Goal: Task Accomplishment & Management: Manage account settings

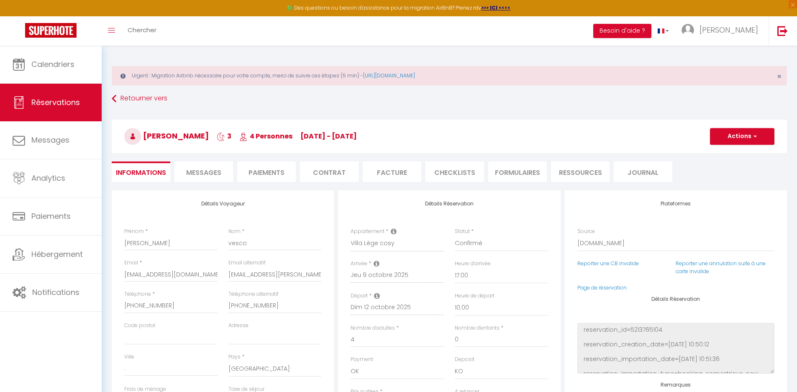
select select "IT"
select select "17:00"
select select "10:00"
select select "14"
select select "2"
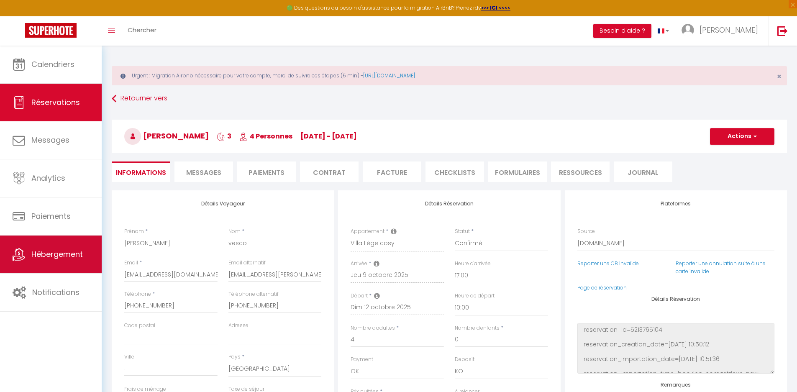
scroll to position [249, 0]
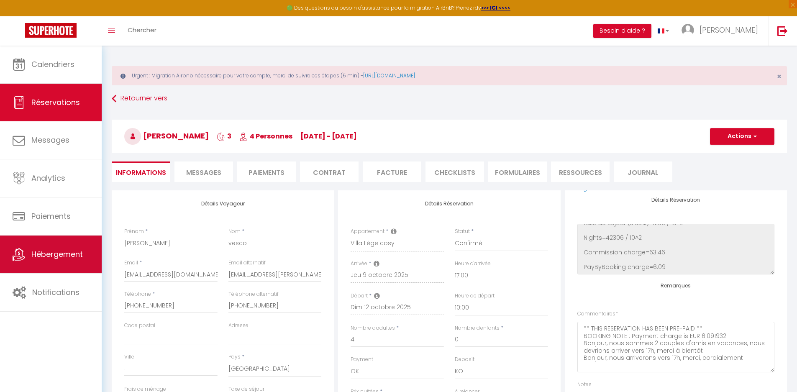
checkbox input "false"
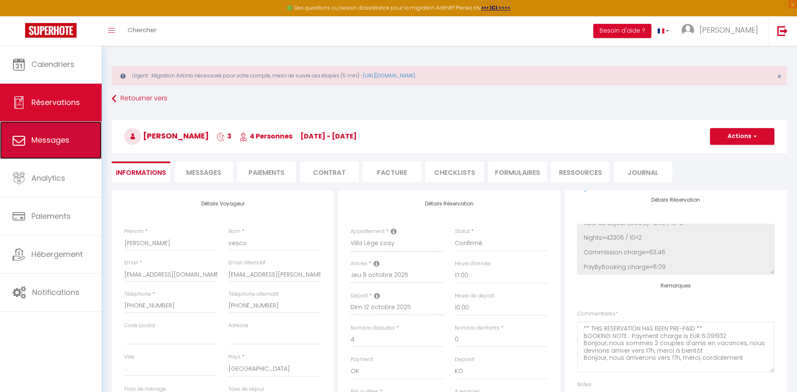
click at [54, 126] on link "Messages" at bounding box center [51, 140] width 102 height 38
select select "message"
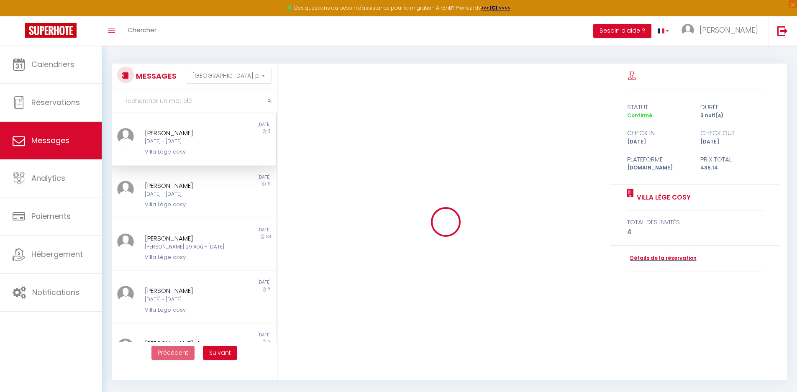
scroll to position [1990, 0]
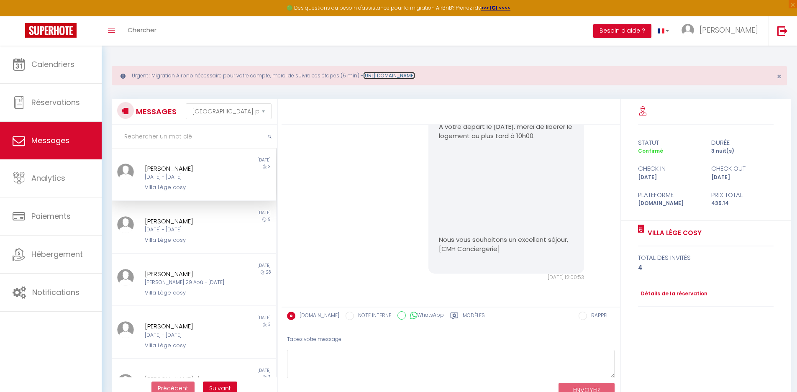
click at [398, 77] on link "[URL][DOMAIN_NAME]" at bounding box center [389, 75] width 52 height 7
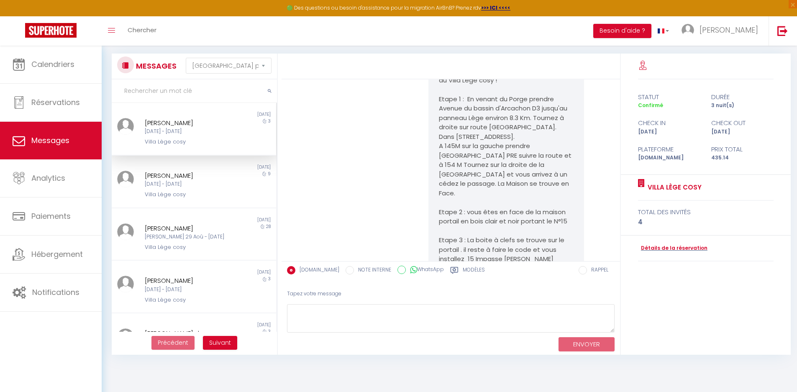
scroll to position [651, 0]
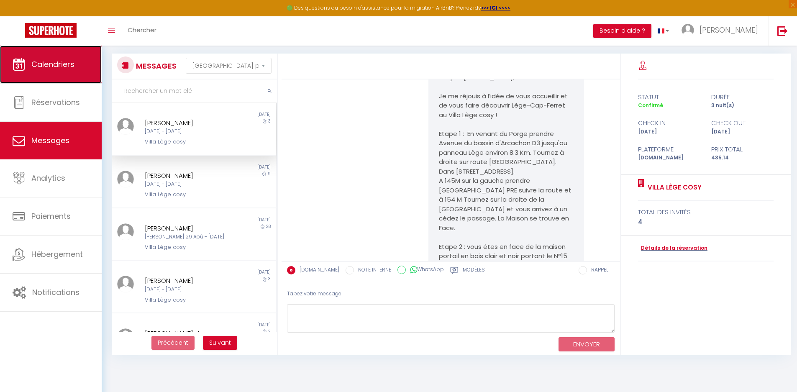
click at [31, 63] on link "Calendriers" at bounding box center [51, 65] width 102 height 38
